Goal: Information Seeking & Learning: Learn about a topic

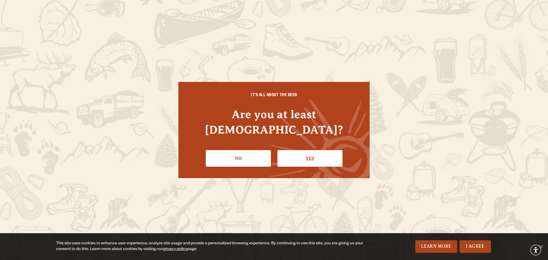
click at [312, 151] on link "Yes" at bounding box center [309, 158] width 65 height 17
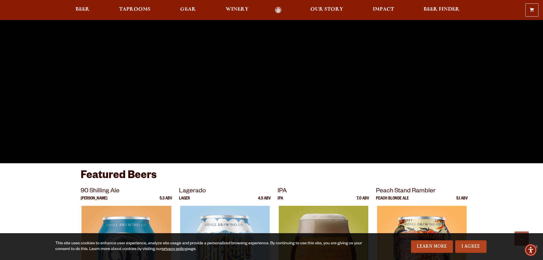
scroll to position [165, 0]
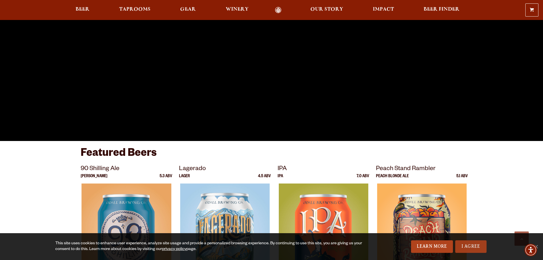
click at [469, 245] on link "I Agree" at bounding box center [471, 246] width 31 height 13
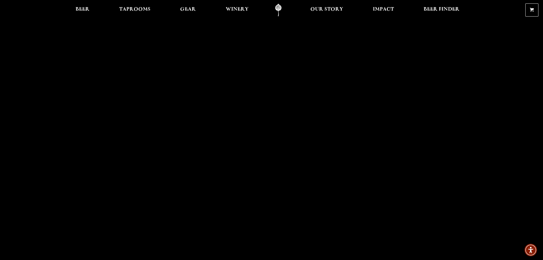
scroll to position [0, 0]
click at [86, 9] on span "Beer" at bounding box center [83, 9] width 14 height 5
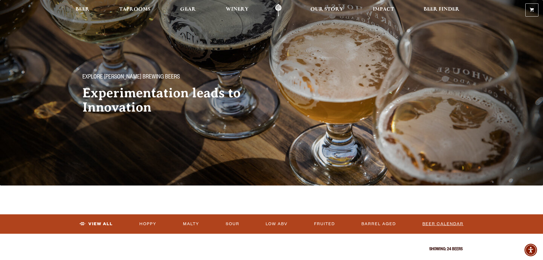
click at [454, 225] on link "Beer Calendar" at bounding box center [443, 223] width 46 height 13
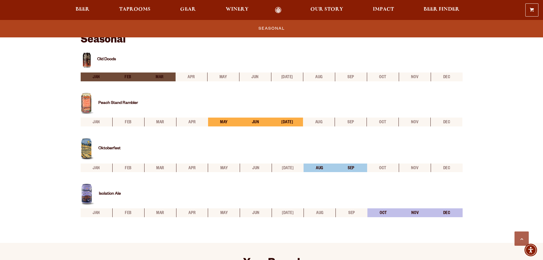
scroll to position [228, 0]
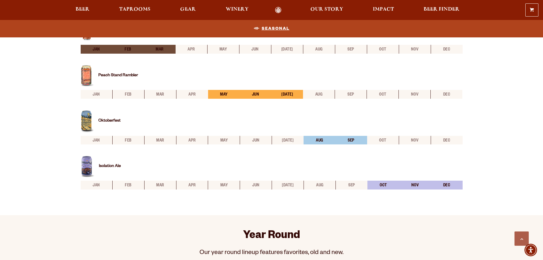
click at [275, 31] on link "Seasonal" at bounding box center [272, 28] width 41 height 13
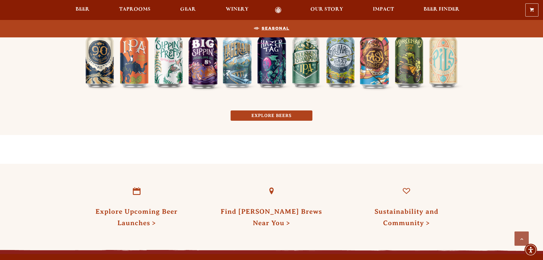
scroll to position [505, 0]
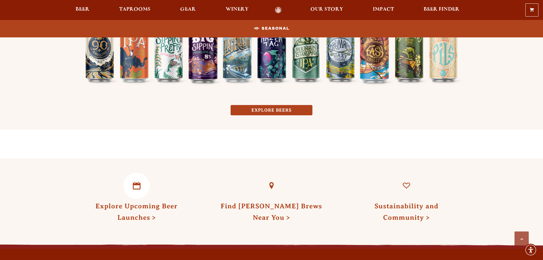
click at [161, 207] on link "Explore Upcoming Beer Launches" at bounding box center [137, 211] width 82 height 19
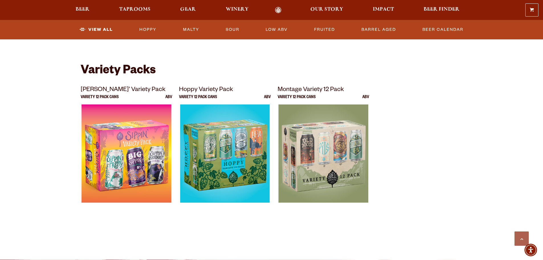
scroll to position [1170, 0]
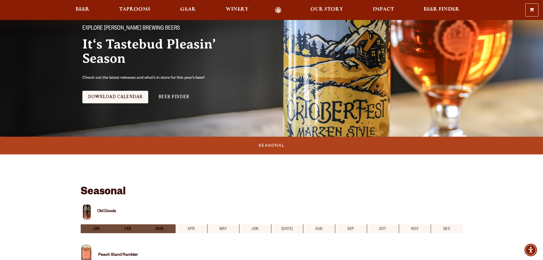
scroll to position [43, 0]
